Goal: Task Accomplishment & Management: Manage account settings

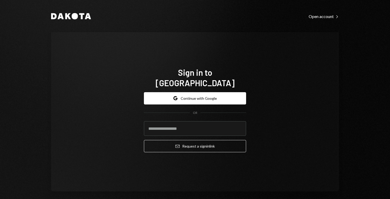
type input "**********"
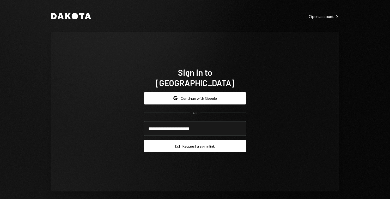
click at [195, 140] on button "Email Request a sign in link" at bounding box center [195, 146] width 102 height 12
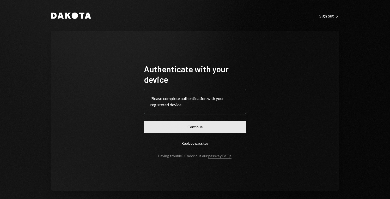
click at [207, 132] on button "Continue" at bounding box center [195, 126] width 102 height 12
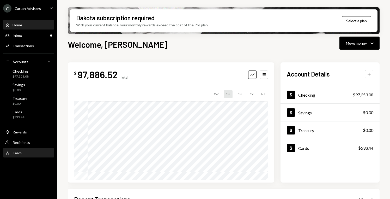
click at [25, 152] on div "Team Team" at bounding box center [28, 152] width 47 height 5
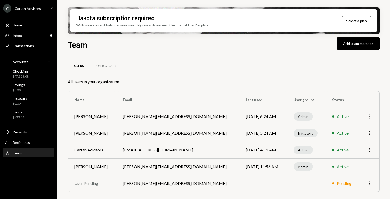
click at [369, 115] on icon "More" at bounding box center [370, 116] width 6 height 6
click at [369, 118] on icon "More" at bounding box center [370, 116] width 6 height 6
click at [360, 155] on td "More" at bounding box center [370, 149] width 20 height 17
drag, startPoint x: 134, startPoint y: 151, endPoint x: 195, endPoint y: 150, distance: 61.6
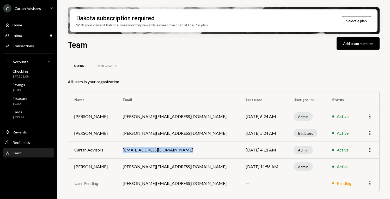
click at [195, 150] on td "[EMAIL_ADDRESS][DOMAIN_NAME]" at bounding box center [178, 149] width 123 height 17
copy td "[EMAIL_ADDRESS][DOMAIN_NAME]"
click at [370, 118] on icon "button" at bounding box center [370, 116] width 1 height 4
click at [113, 68] on div "User Groups" at bounding box center [106, 66] width 33 height 13
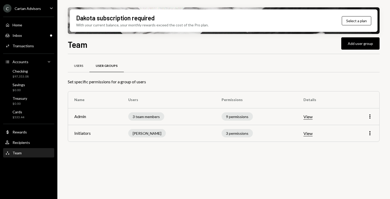
click at [86, 67] on div "Users" at bounding box center [79, 66] width 22 height 13
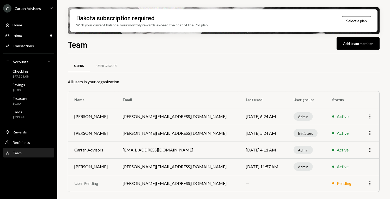
click at [371, 117] on icon "More" at bounding box center [370, 116] width 6 height 6
click at [366, 126] on div "Reset PIN" at bounding box center [358, 127] width 26 height 9
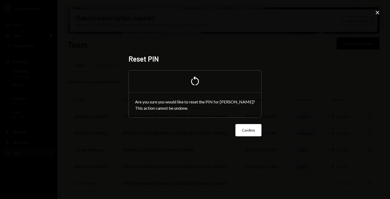
click at [378, 11] on icon "Close" at bounding box center [378, 12] width 6 height 6
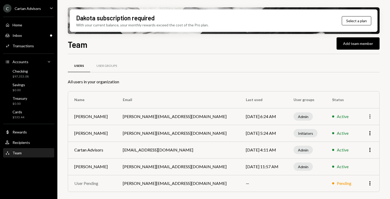
click at [371, 118] on icon "More" at bounding box center [370, 116] width 6 height 6
click at [356, 85] on div "Users User Groups All users in your organization Name Email Last used User grou…" at bounding box center [224, 132] width 312 height 140
click at [100, 67] on div "User Groups" at bounding box center [107, 66] width 21 height 4
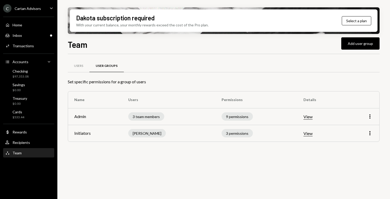
click at [372, 120] on td "More" at bounding box center [362, 116] width 35 height 17
click at [370, 117] on icon "More" at bounding box center [370, 116] width 6 height 6
click at [354, 126] on div "Edit" at bounding box center [358, 127] width 26 height 9
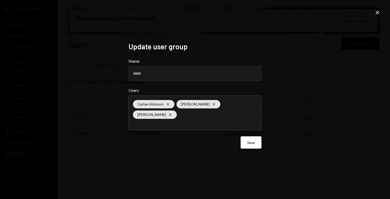
click at [379, 10] on icon "Close" at bounding box center [378, 12] width 6 height 6
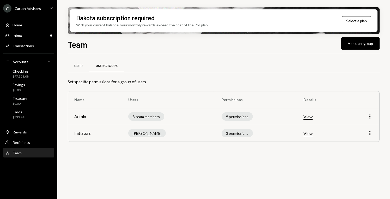
click at [309, 132] on button "View" at bounding box center [308, 133] width 9 height 5
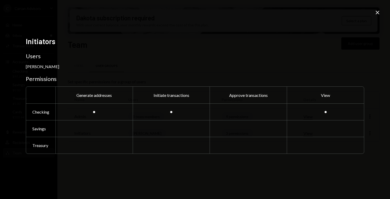
click at [377, 11] on icon "Close" at bounding box center [378, 12] width 6 height 6
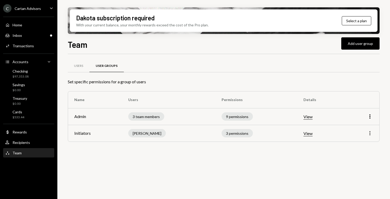
click at [369, 134] on icon "More" at bounding box center [370, 133] width 6 height 6
drag, startPoint x: 359, startPoint y: 149, endPoint x: 360, endPoint y: 144, distance: 4.9
click at [360, 144] on div "Edit Remove" at bounding box center [358, 149] width 30 height 22
click at [360, 144] on div "Edit" at bounding box center [358, 144] width 26 height 9
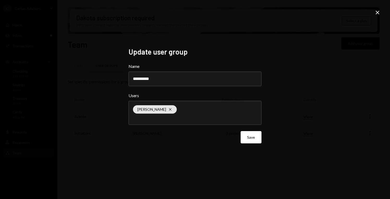
click at [379, 13] on icon "Close" at bounding box center [378, 12] width 6 height 6
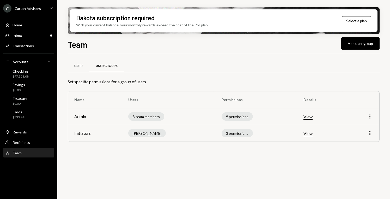
click at [367, 119] on icon "More" at bounding box center [370, 116] width 6 height 6
click at [358, 129] on div "Edit" at bounding box center [358, 127] width 26 height 9
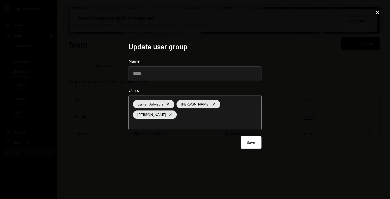
click at [189, 121] on input "text" at bounding box center [195, 123] width 124 height 5
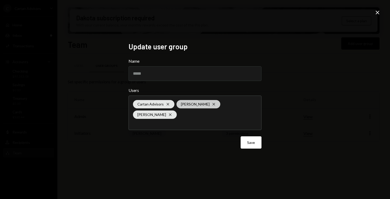
click at [213, 103] on icon at bounding box center [214, 104] width 2 height 2
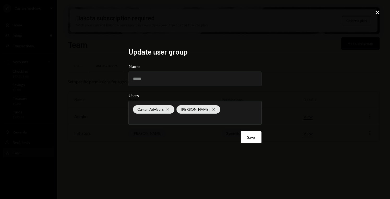
click at [300, 94] on div "Update user group Name ***** Users Cartan Advisors Cross Yaroslav Pshenitsyn Cr…" at bounding box center [195, 99] width 390 height 199
click at [256, 140] on button "Save" at bounding box center [251, 137] width 21 height 12
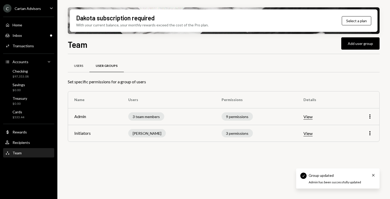
click at [82, 65] on div "Users" at bounding box center [78, 66] width 9 height 4
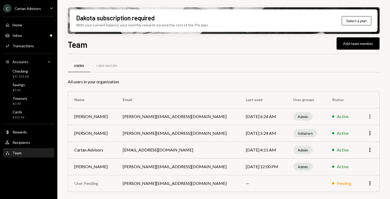
click at [369, 119] on icon "More" at bounding box center [370, 116] width 6 height 6
click at [349, 91] on div "Users User Groups All users in your organization Name Email Last used User grou…" at bounding box center [224, 132] width 312 height 140
click at [109, 67] on div "User Groups" at bounding box center [107, 66] width 21 height 4
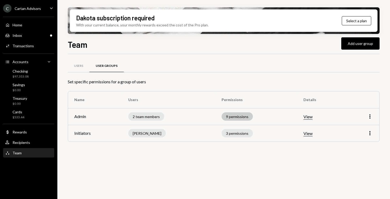
click at [232, 118] on div "9 permissions" at bounding box center [237, 116] width 31 height 8
click at [242, 116] on div "9 permissions" at bounding box center [237, 116] width 31 height 8
click at [302, 116] on td "View" at bounding box center [320, 116] width 47 height 17
click at [306, 116] on button "View" at bounding box center [308, 116] width 9 height 5
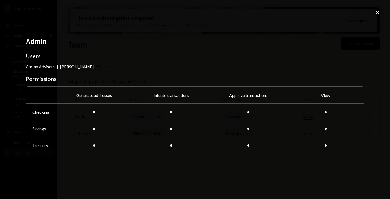
click at [377, 12] on icon at bounding box center [378, 13] width 4 height 4
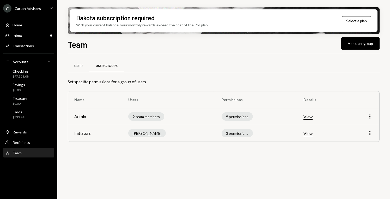
click at [309, 131] on button "View" at bounding box center [308, 133] width 9 height 5
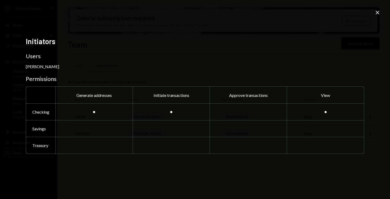
click at [380, 12] on icon "Close" at bounding box center [378, 12] width 6 height 6
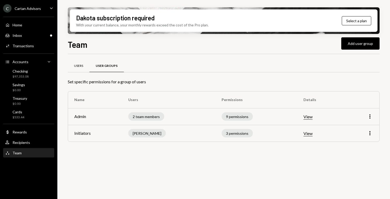
click at [82, 64] on div "Users" at bounding box center [78, 66] width 9 height 4
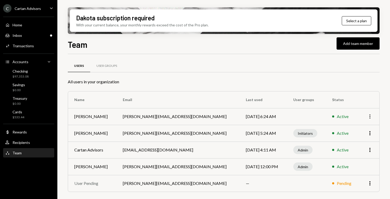
click at [371, 117] on icon "More" at bounding box center [370, 116] width 6 height 6
click at [352, 113] on td "Active" at bounding box center [343, 116] width 34 height 17
click at [117, 67] on div "User Groups" at bounding box center [107, 66] width 21 height 4
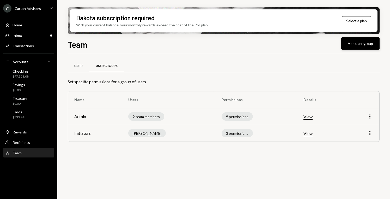
click at [361, 42] on button "Add user group" at bounding box center [360, 43] width 38 height 12
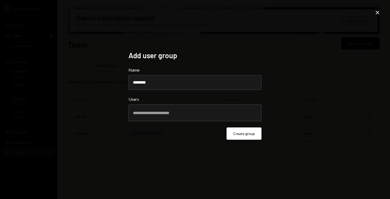
type input "********"
click at [215, 110] on div at bounding box center [195, 112] width 124 height 13
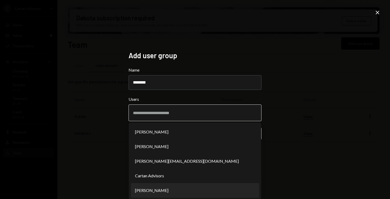
click at [217, 188] on li "[PERSON_NAME]" at bounding box center [195, 190] width 128 height 15
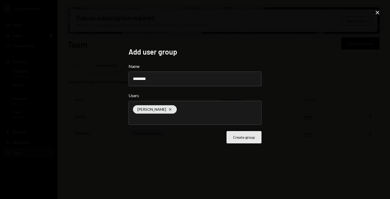
click at [250, 136] on button "Create group" at bounding box center [244, 137] width 35 height 12
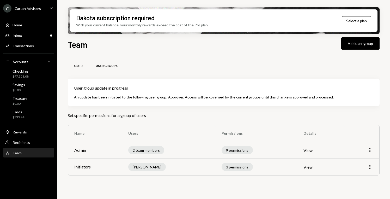
click at [80, 66] on div "Users" at bounding box center [78, 66] width 9 height 4
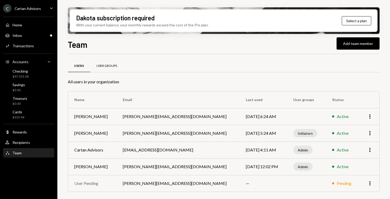
click at [114, 65] on div "User Groups" at bounding box center [107, 66] width 21 height 4
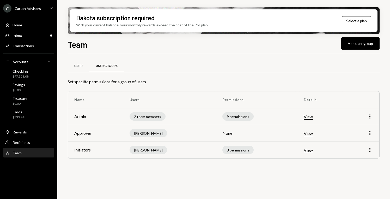
click at [311, 133] on button "View" at bounding box center [308, 133] width 9 height 5
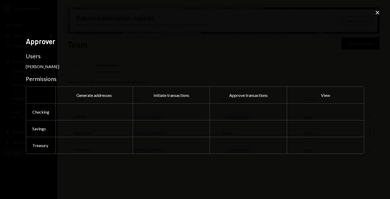
click at [306, 111] on div at bounding box center [325, 111] width 77 height 17
click at [379, 14] on icon at bounding box center [378, 13] width 4 height 4
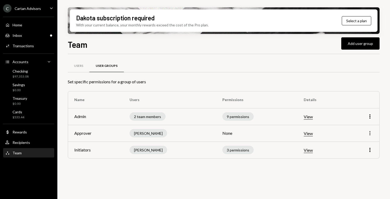
click at [369, 131] on icon "More" at bounding box center [370, 133] width 6 height 6
click at [361, 144] on div "Edit" at bounding box center [358, 144] width 26 height 9
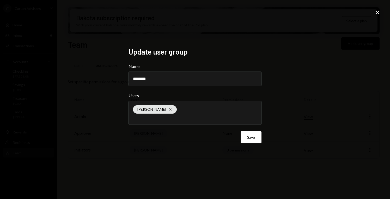
click at [221, 142] on div "Save" at bounding box center [195, 137] width 133 height 12
click at [377, 14] on icon "Close" at bounding box center [378, 12] width 6 height 6
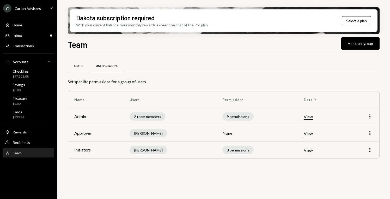
click at [84, 67] on div "Users" at bounding box center [79, 66] width 22 height 13
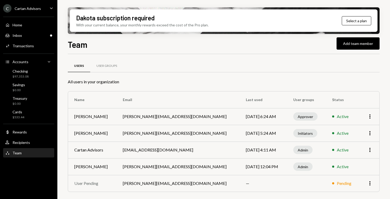
click at [233, 72] on div at bounding box center [224, 72] width 312 height 0
click at [354, 165] on td "Active" at bounding box center [343, 166] width 34 height 17
click at [106, 62] on div "User Groups" at bounding box center [106, 66] width 33 height 13
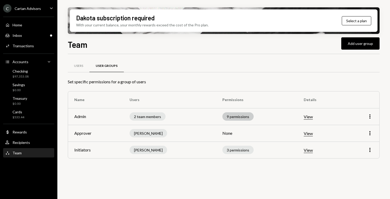
click at [237, 118] on div "9 permissions" at bounding box center [237, 116] width 31 height 8
click at [231, 119] on div "9 permissions" at bounding box center [237, 116] width 31 height 8
click at [239, 151] on div "3 permissions" at bounding box center [237, 150] width 31 height 8
click at [368, 116] on icon "More" at bounding box center [370, 116] width 6 height 6
click at [359, 126] on div "Edit" at bounding box center [358, 127] width 26 height 9
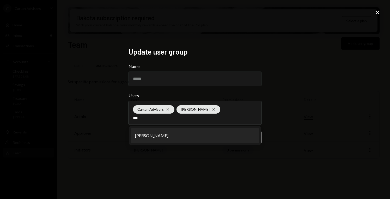
type input "***"
click at [156, 136] on li "[PERSON_NAME]" at bounding box center [195, 135] width 128 height 15
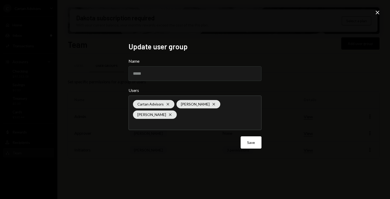
click at [377, 11] on icon "Close" at bounding box center [378, 12] width 6 height 6
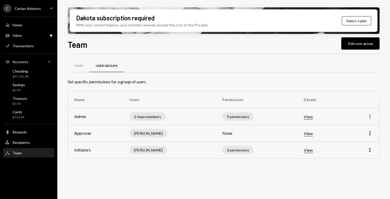
click at [368, 115] on icon "More" at bounding box center [370, 116] width 6 height 6
click at [358, 124] on div "Edit" at bounding box center [358, 127] width 26 height 9
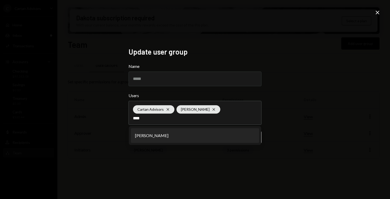
type input "****"
click at [167, 135] on li "[PERSON_NAME]" at bounding box center [195, 135] width 128 height 15
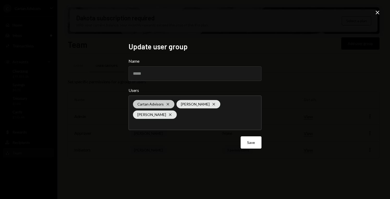
click at [167, 103] on icon "Cross" at bounding box center [168, 104] width 4 height 4
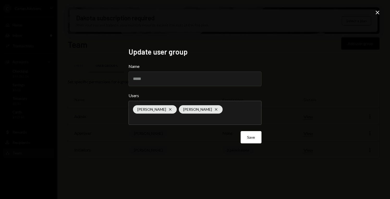
click at [264, 91] on div "Update user group Name ***** Users Yaroslav Pshenitsyn Cross James Harker Cross…" at bounding box center [195, 99] width 146 height 117
click at [252, 137] on button "Save" at bounding box center [251, 137] width 21 height 12
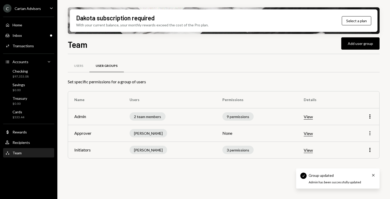
click at [369, 132] on icon "More" at bounding box center [370, 133] width 6 height 6
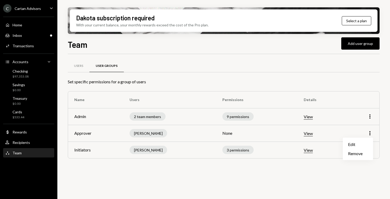
click at [53, 9] on icon "Caret Down" at bounding box center [52, 8] width 6 height 6
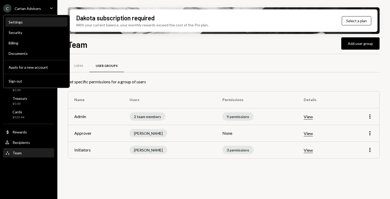
click at [38, 22] on div "Settings" at bounding box center [37, 22] width 56 height 4
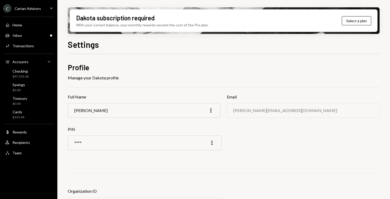
click at [50, 8] on icon "Caret Down" at bounding box center [52, 8] width 6 height 6
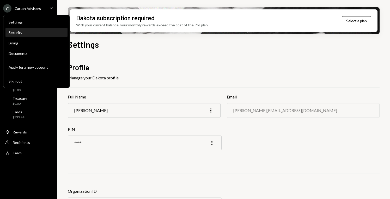
click at [41, 31] on div "Security" at bounding box center [37, 32] width 56 height 4
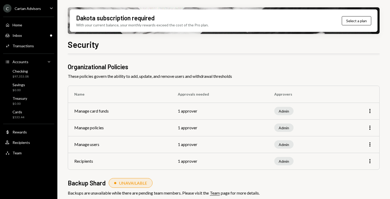
scroll to position [8, 0]
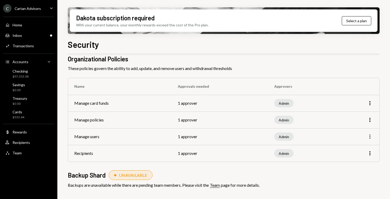
click at [370, 135] on icon "More" at bounding box center [370, 136] width 6 height 6
click at [370, 135] on icon "button" at bounding box center [370, 136] width 1 height 4
click at [334, 69] on span "These policies govern the ability to add, update, and remove users and withdraw…" at bounding box center [224, 68] width 312 height 6
click at [32, 26] on div "Home Home" at bounding box center [28, 25] width 47 height 5
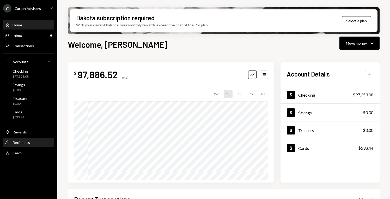
click at [28, 143] on div "Recipients" at bounding box center [21, 142] width 17 height 4
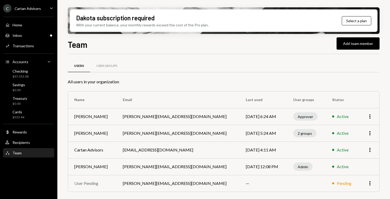
click at [288, 77] on div "Users User Groups" at bounding box center [224, 68] width 312 height 19
click at [372, 153] on icon "More" at bounding box center [370, 150] width 6 height 6
click at [372, 151] on icon "More" at bounding box center [370, 150] width 6 height 6
click at [334, 82] on div "All users in your organization" at bounding box center [224, 82] width 312 height 6
click at [290, 100] on th "User groups" at bounding box center [306, 99] width 39 height 17
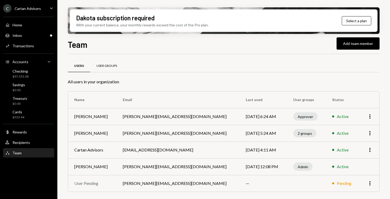
click at [106, 62] on div "User Groups" at bounding box center [106, 66] width 33 height 13
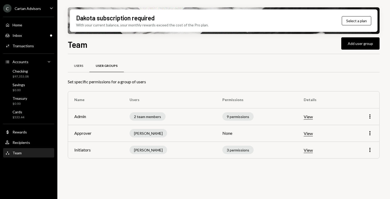
click at [82, 65] on div "Users" at bounding box center [78, 66] width 9 height 4
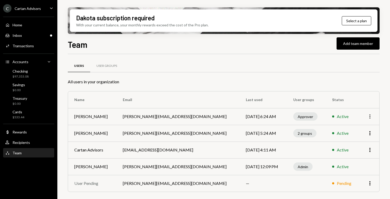
click at [370, 114] on icon "More" at bounding box center [370, 116] width 6 height 6
click at [340, 73] on div "Users User Groups" at bounding box center [224, 68] width 312 height 19
click at [110, 67] on div "User Groups" at bounding box center [107, 66] width 21 height 4
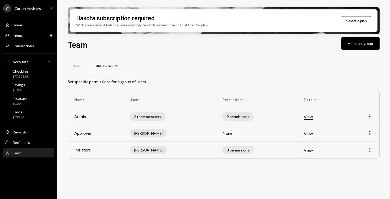
click at [369, 151] on icon "More" at bounding box center [370, 150] width 6 height 6
click at [363, 160] on div "Edit" at bounding box center [358, 160] width 26 height 9
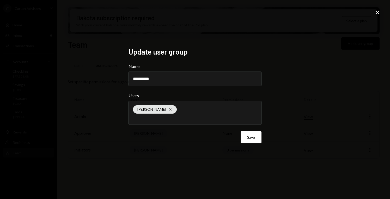
click at [212, 111] on div "James Harker Cross" at bounding box center [195, 112] width 124 height 23
click at [312, 96] on div "**********" at bounding box center [195, 99] width 390 height 199
click at [377, 13] on icon at bounding box center [378, 13] width 4 height 4
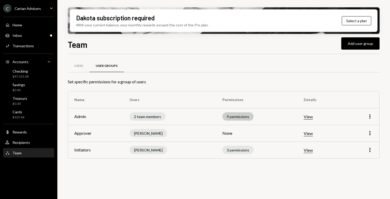
click at [241, 116] on div "9 permissions" at bounding box center [237, 116] width 31 height 8
click at [275, 72] on div "Users User Groups" at bounding box center [224, 65] width 312 height 13
click at [82, 67] on div "Users" at bounding box center [78, 66] width 9 height 4
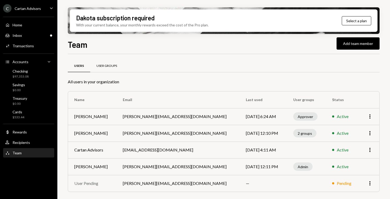
click at [114, 65] on div "User Groups" at bounding box center [107, 66] width 21 height 4
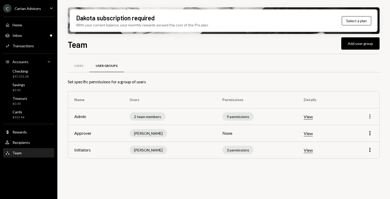
click at [370, 118] on icon "button" at bounding box center [370, 116] width 1 height 4
click at [360, 126] on div "Edit" at bounding box center [358, 127] width 26 height 9
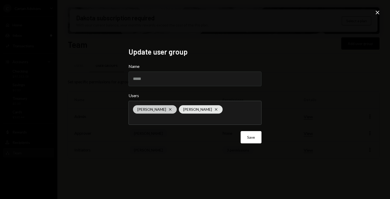
click at [172, 107] on icon "Cross" at bounding box center [170, 109] width 4 height 4
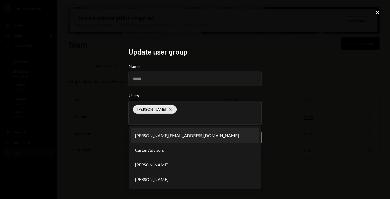
click at [274, 107] on div "Update user group Name ***** Users James Harker Cross christine@cartanadvisors.…" at bounding box center [195, 99] width 390 height 199
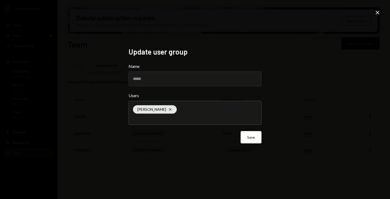
click at [378, 14] on icon "Close" at bounding box center [378, 12] width 6 height 6
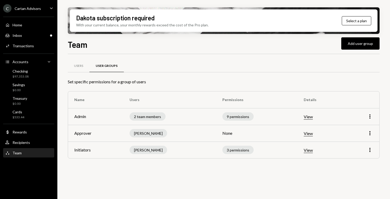
click at [282, 76] on div "Users User Groups" at bounding box center [224, 68] width 312 height 19
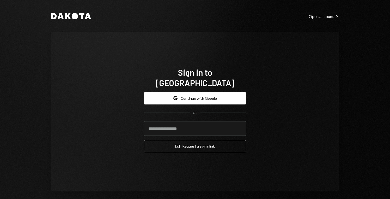
click at [185, 124] on input "email" at bounding box center [195, 128] width 102 height 15
type input "**********"
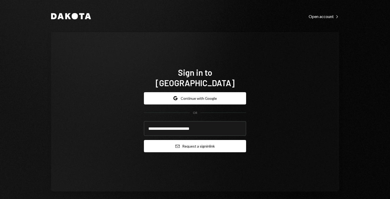
click at [201, 143] on button "Email Request a sign in link" at bounding box center [195, 146] width 102 height 12
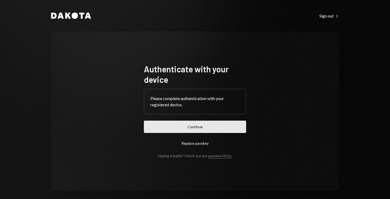
click at [202, 126] on button "Continue" at bounding box center [195, 126] width 102 height 12
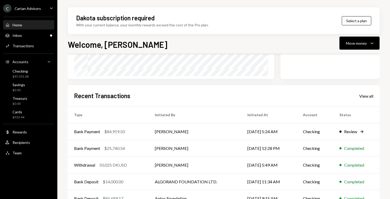
scroll to position [104, 0]
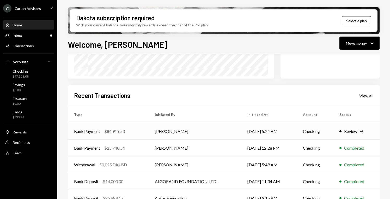
click at [269, 131] on td "[DATE] 5:24 AM" at bounding box center [269, 131] width 56 height 17
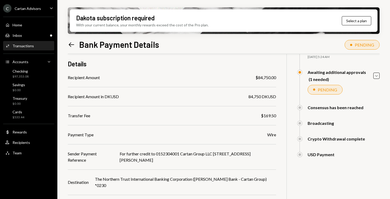
scroll to position [35, 0]
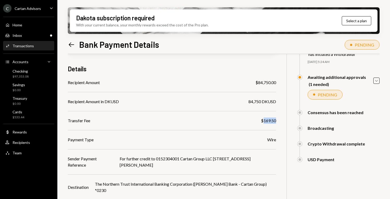
drag, startPoint x: 272, startPoint y: 120, endPoint x: 286, endPoint y: 120, distance: 14.1
click at [286, 120] on div "$ 84,919.50 84,919.5 DKUSD Details Recipient Amount $84,750.00 Recipient Amount…" at bounding box center [224, 148] width 312 height 258
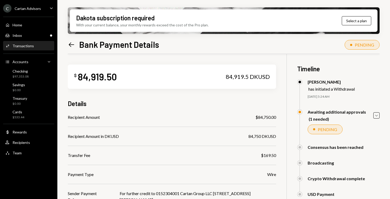
scroll to position [94, 0]
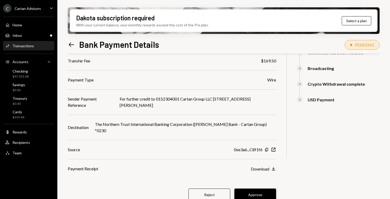
click at [268, 190] on button "Approve" at bounding box center [255, 194] width 42 height 12
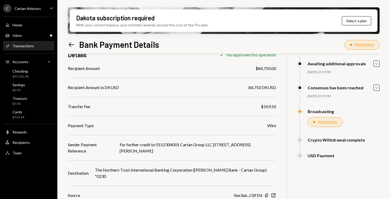
scroll to position [68, 0]
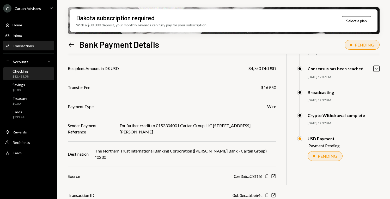
click at [28, 75] on div "Checking $12,433.58" at bounding box center [28, 74] width 47 height 10
